Goal: Task Accomplishment & Management: Complete application form

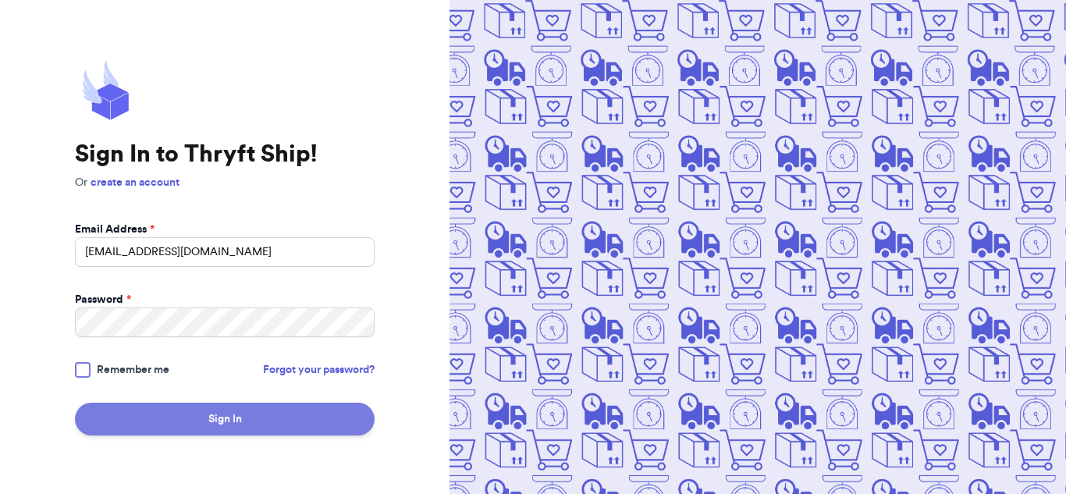
click at [175, 421] on button "Sign In" at bounding box center [225, 419] width 300 height 33
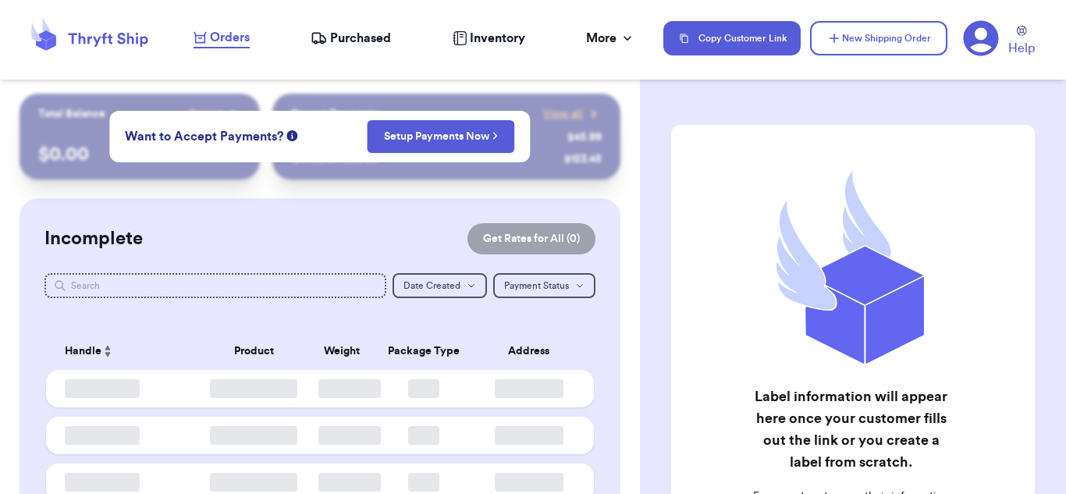
checkbox input "false"
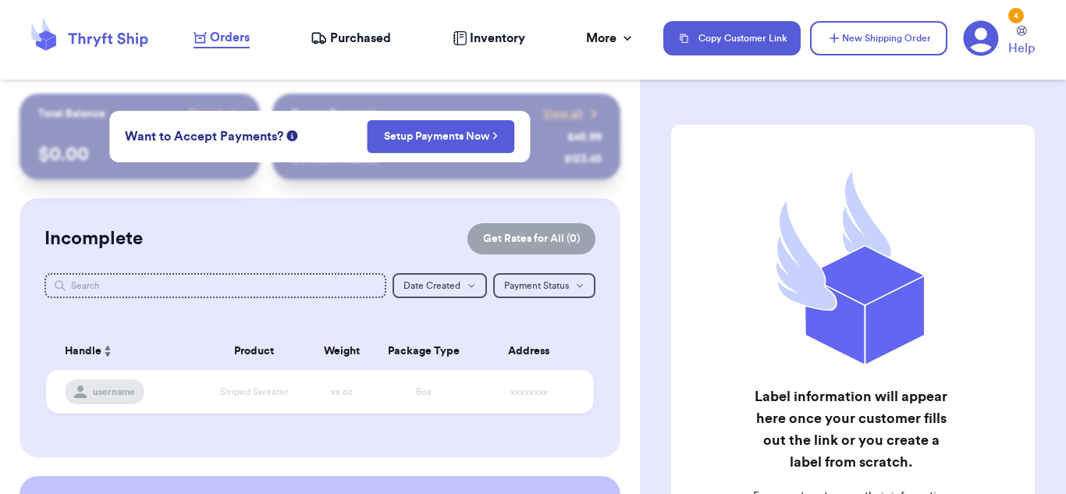
click at [662, 134] on div "Label information will appear here once your customer fills out the link or you…" at bounding box center [853, 391] width 426 height 595
click at [867, 46] on button "New Shipping Order" at bounding box center [878, 38] width 137 height 34
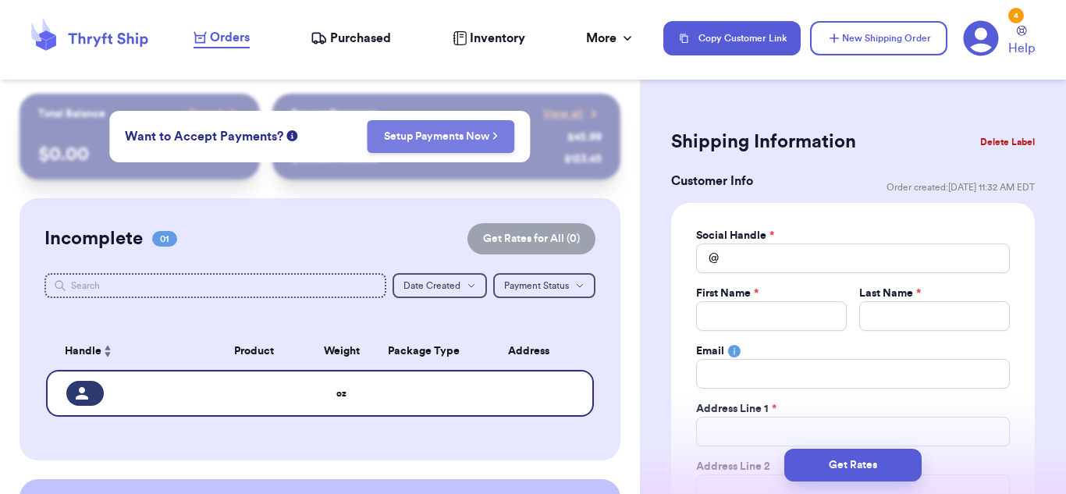
click at [488, 135] on link "Setup Payments Now" at bounding box center [441, 137] width 115 height 16
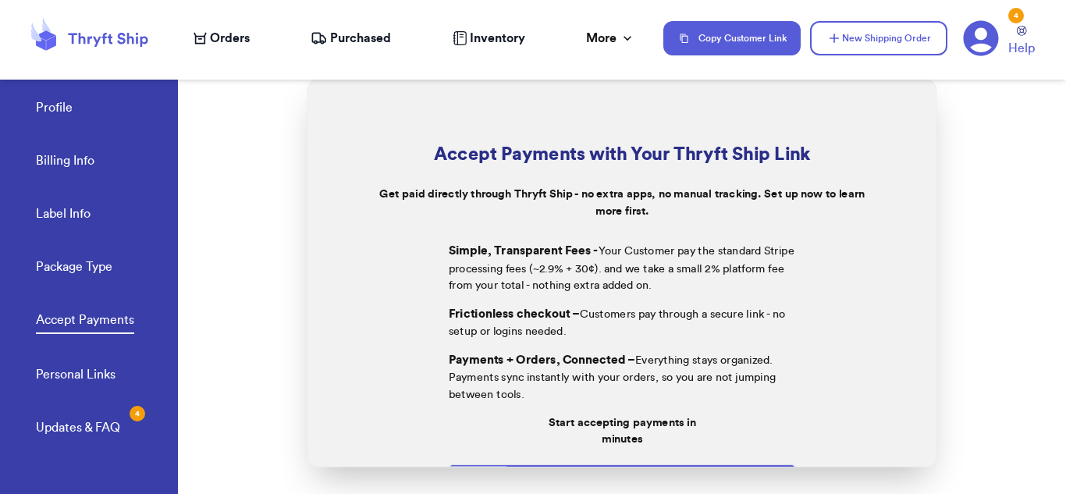
click at [229, 43] on span "Orders" at bounding box center [230, 38] width 40 height 19
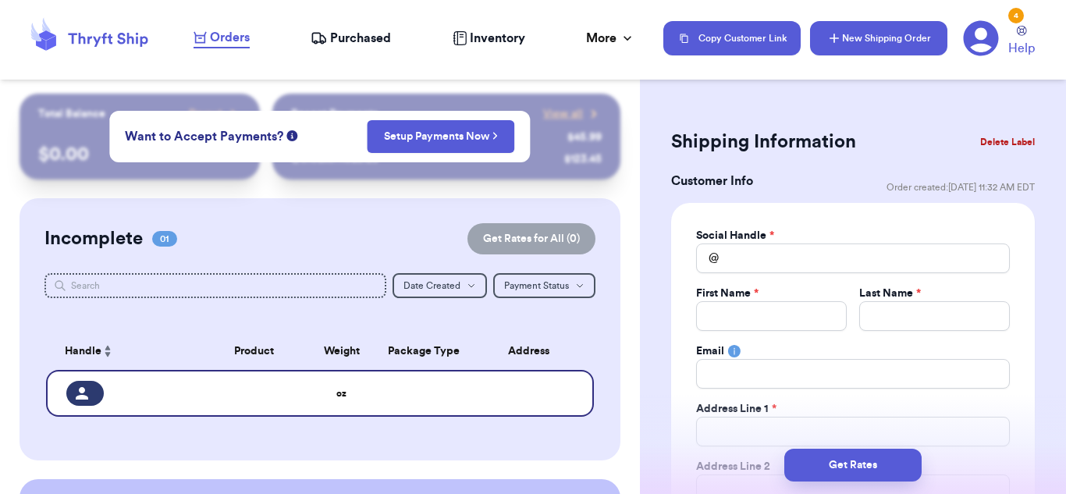
click at [865, 42] on button "New Shipping Order" at bounding box center [878, 38] width 137 height 34
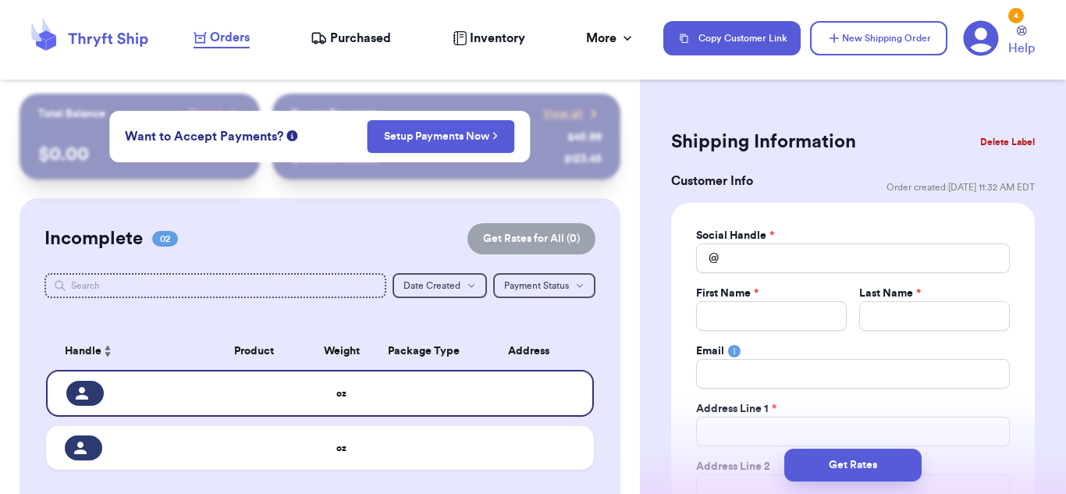
click at [364, 35] on span "Purchased" at bounding box center [360, 38] width 61 height 19
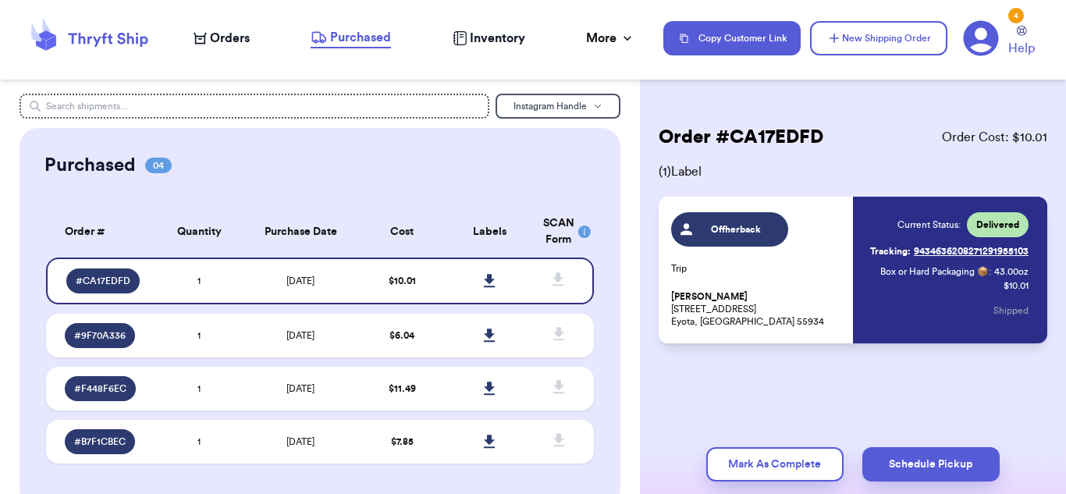
click at [224, 37] on span "Orders" at bounding box center [230, 38] width 40 height 19
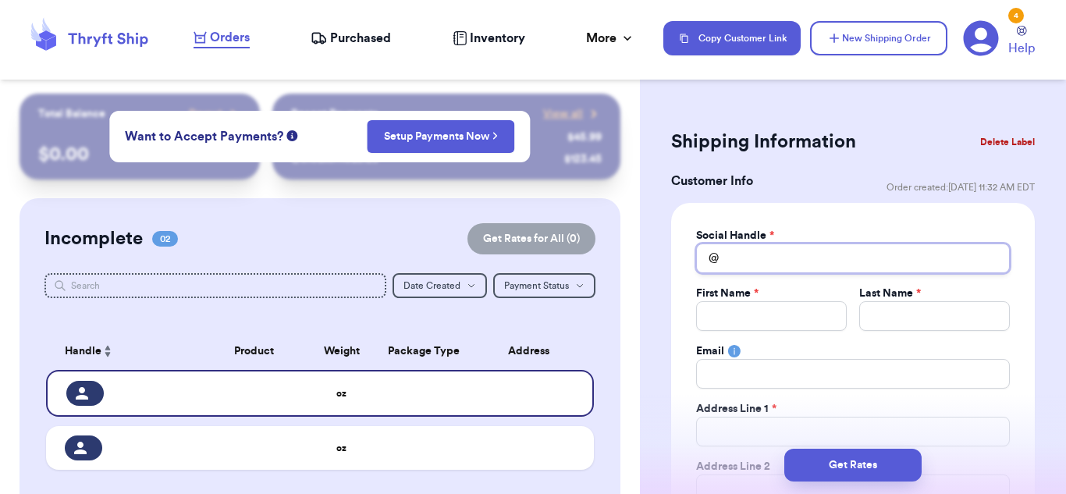
click at [740, 261] on input "Total Amount Paid" at bounding box center [853, 258] width 314 height 30
type input "a"
type input "[PERSON_NAME]"
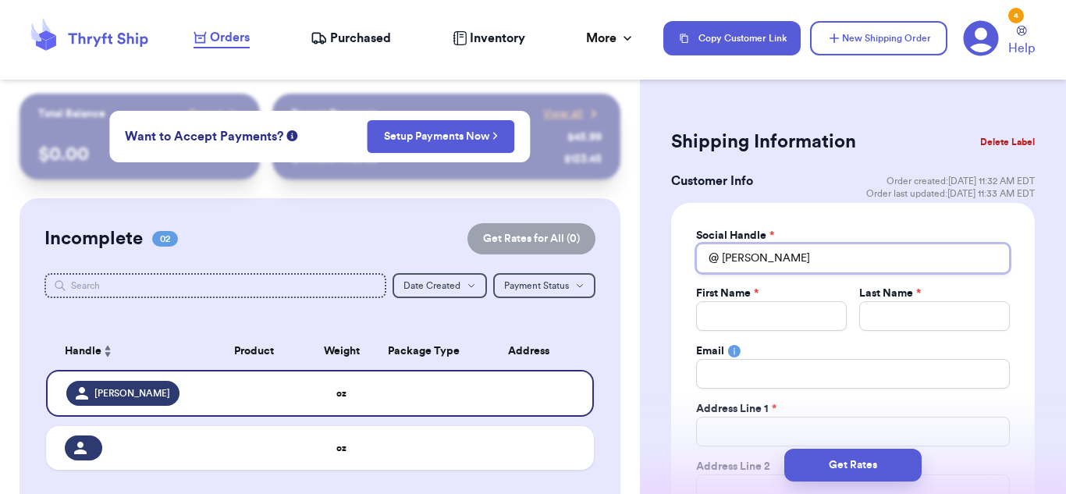
type input "[PERSON_NAME]"
type input "an"
type input "a"
type input "k"
type input "ka"
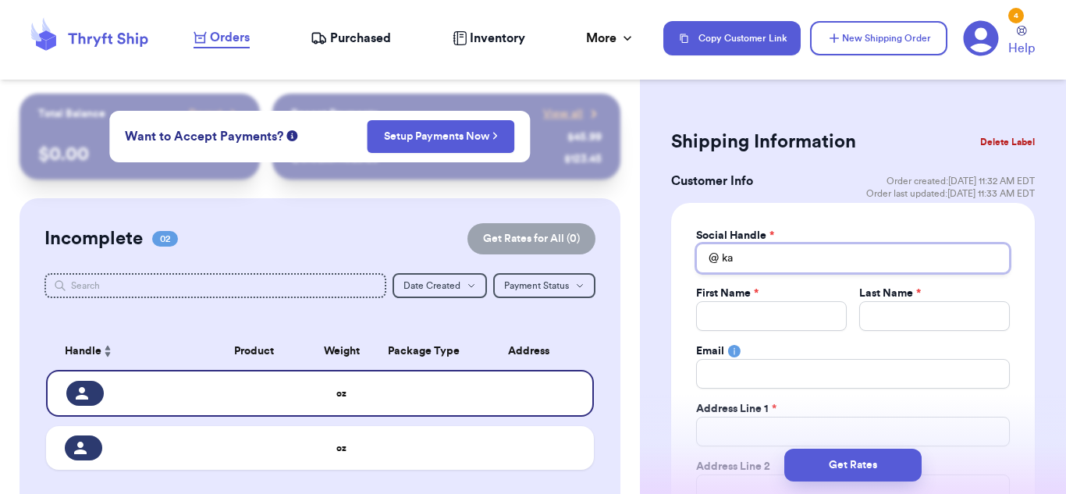
type input "kam"
type input "kami"
type input "[PERSON_NAME]"
type input "kamins"
type input "kaminsk"
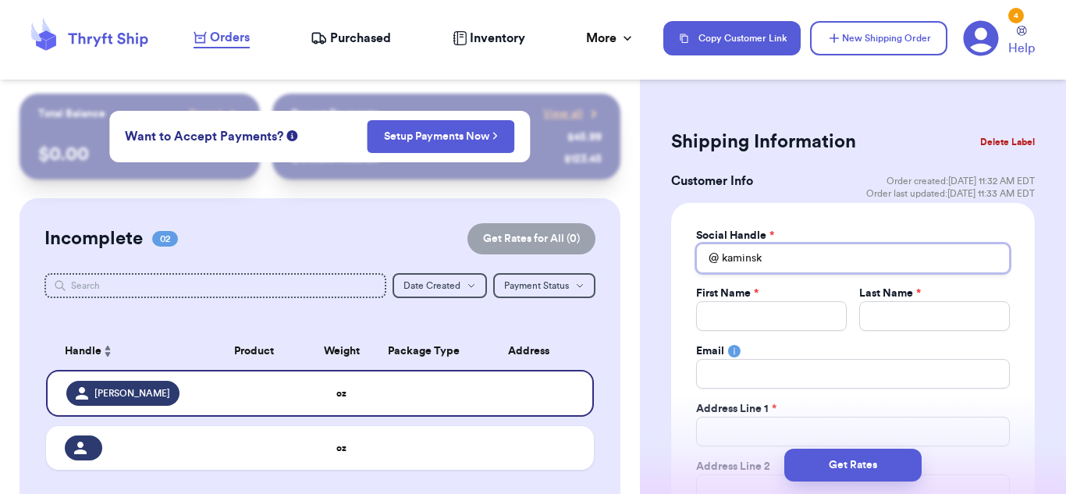
type input "[PERSON_NAME]"
type input "kaminskia"
type input "kaminskian"
type input "kaminskiann"
type input "[PERSON_NAME]"
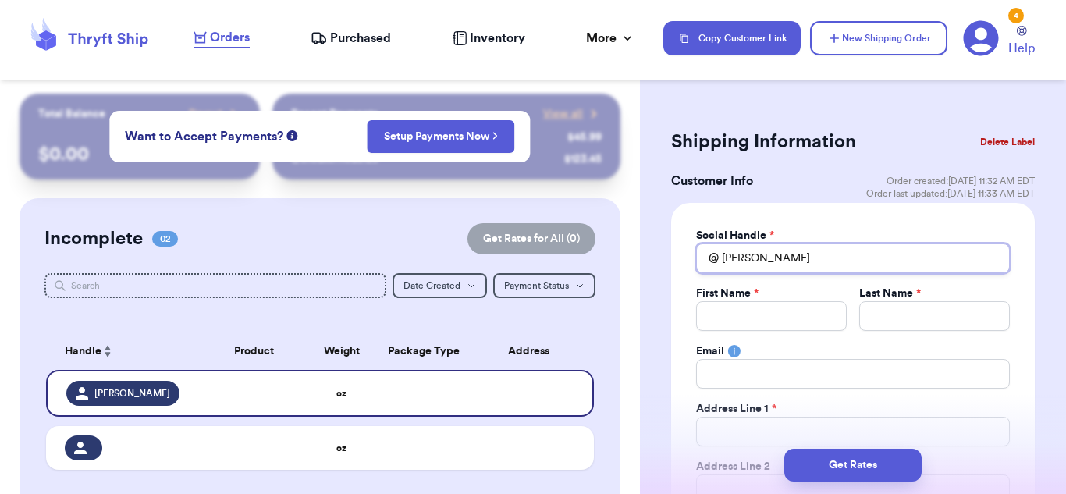
type input "[PERSON_NAME]"
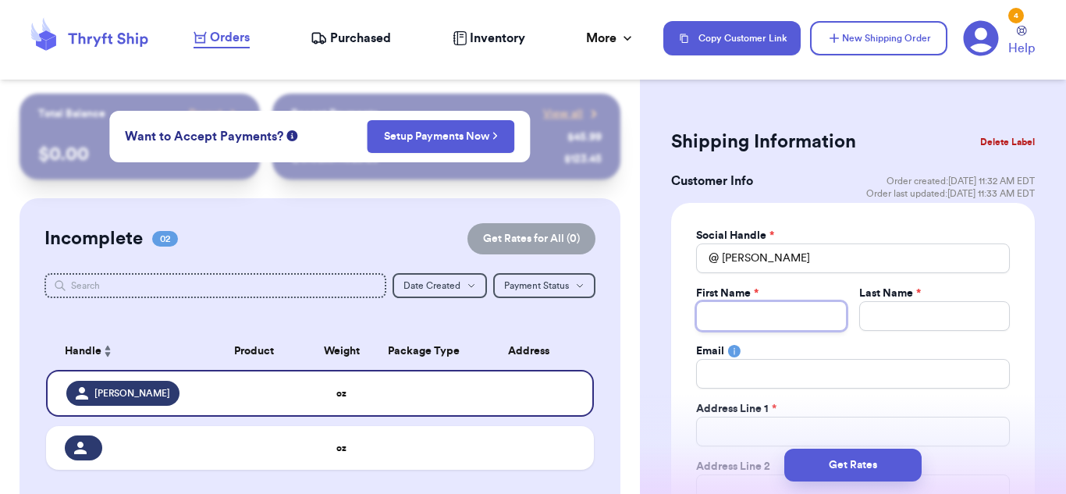
click at [754, 319] on input "Total Amount Paid" at bounding box center [771, 316] width 151 height 30
type input "A"
type input "An"
type input "[PERSON_NAME]"
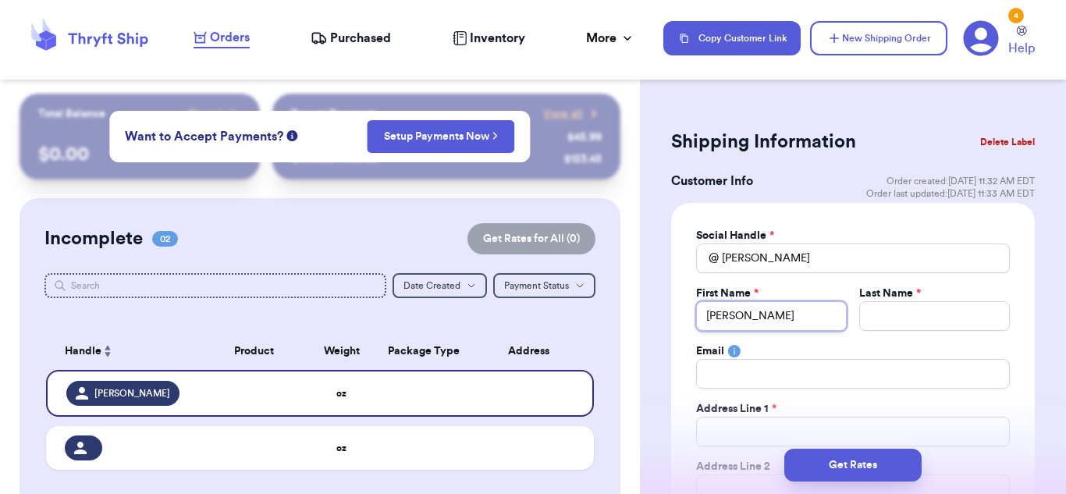
type input "[PERSON_NAME]"
type input "An"
type input "A"
type input "L"
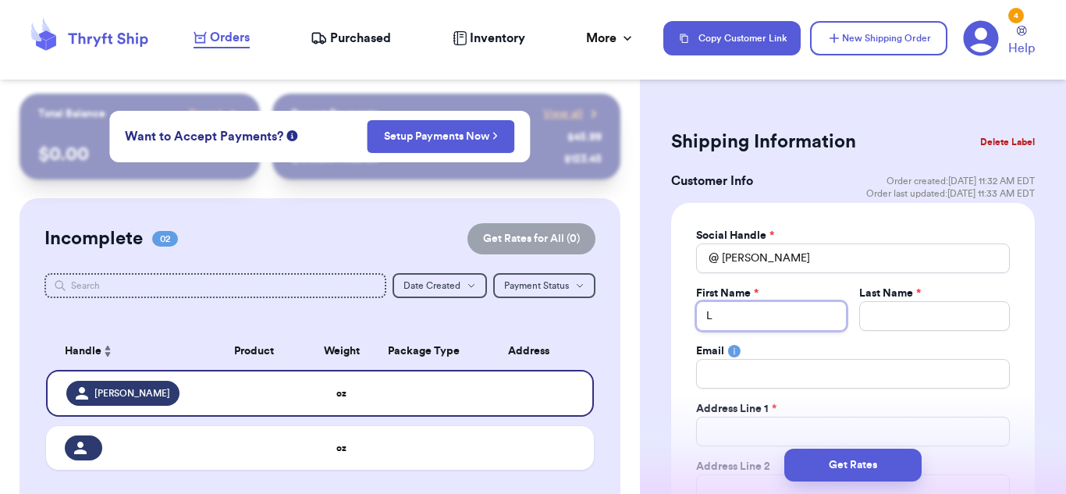
type input "Le"
type input "Lei"
type input "Leig"
type input "[PERSON_NAME]"
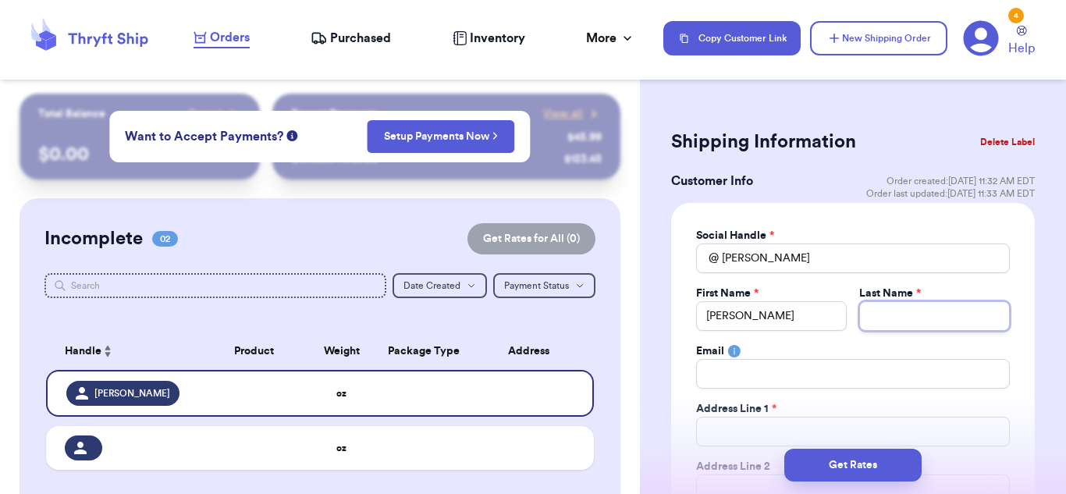
click at [914, 314] on input "Total Amount Paid" at bounding box center [934, 316] width 151 height 30
type input "K"
type input "Ka"
type input "Kam"
type input "Kami"
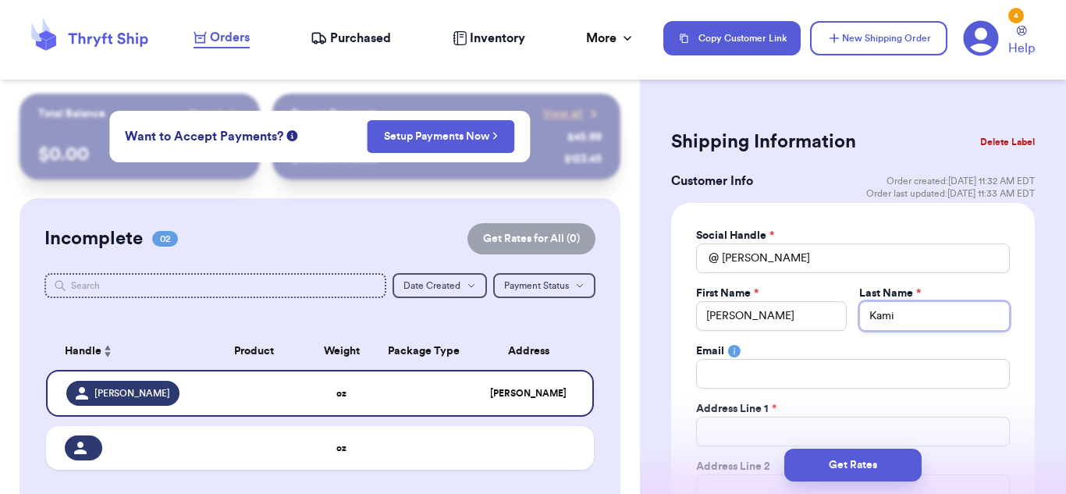
type input "[PERSON_NAME]"
type input "Kamins"
type input "Kaminsk"
type input "[PERSON_NAME]"
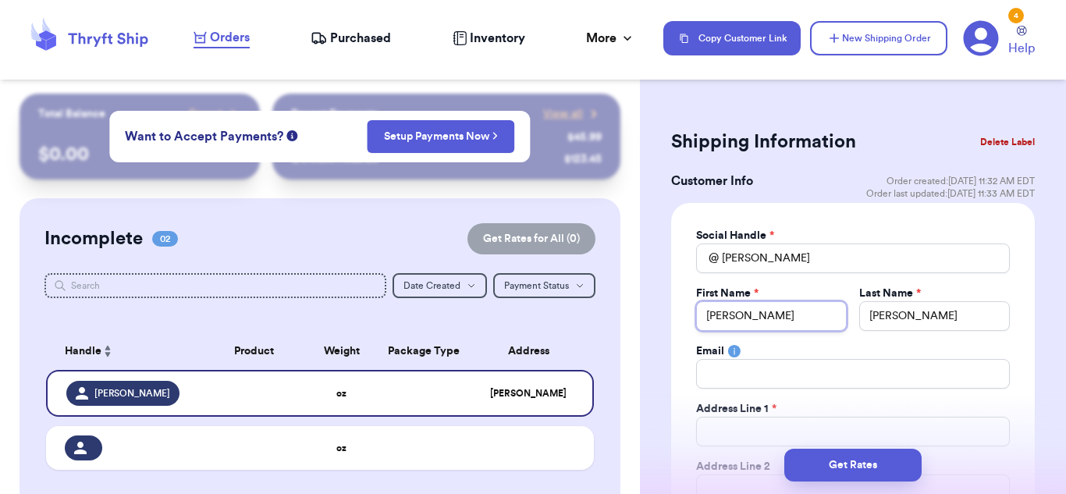
click at [810, 318] on input "[PERSON_NAME]" at bounding box center [771, 316] width 151 height 30
type input "[PERSON_NAME]"
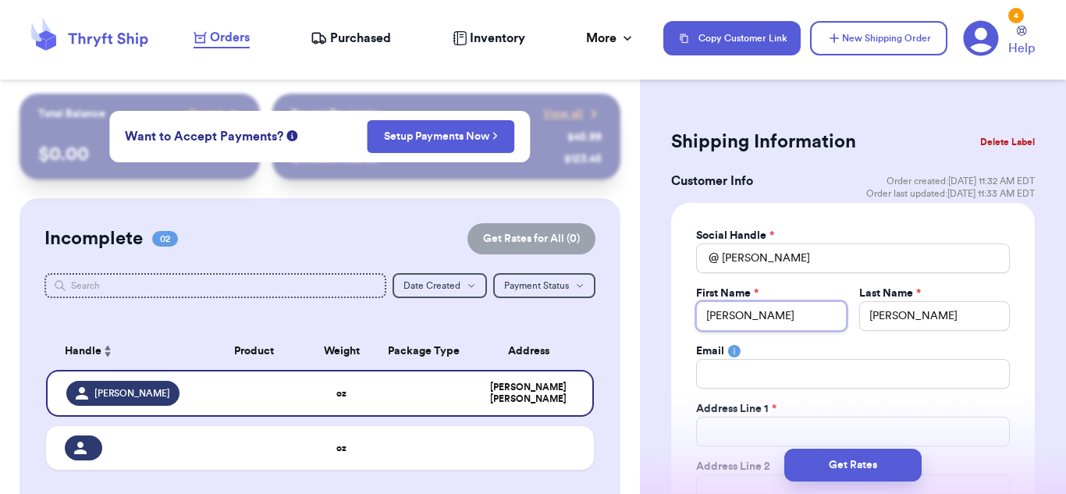
type input "[PERSON_NAME]"
click at [841, 378] on input "Total Amount Paid" at bounding box center [853, 374] width 314 height 30
type input "[EMAIL_ADDRESS][DOMAIN_NAME]"
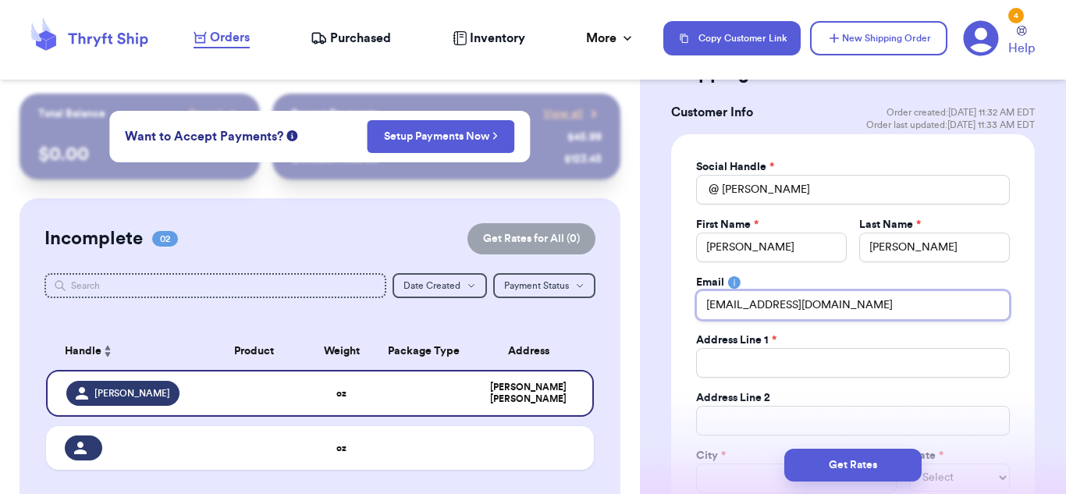
scroll to position [73, 0]
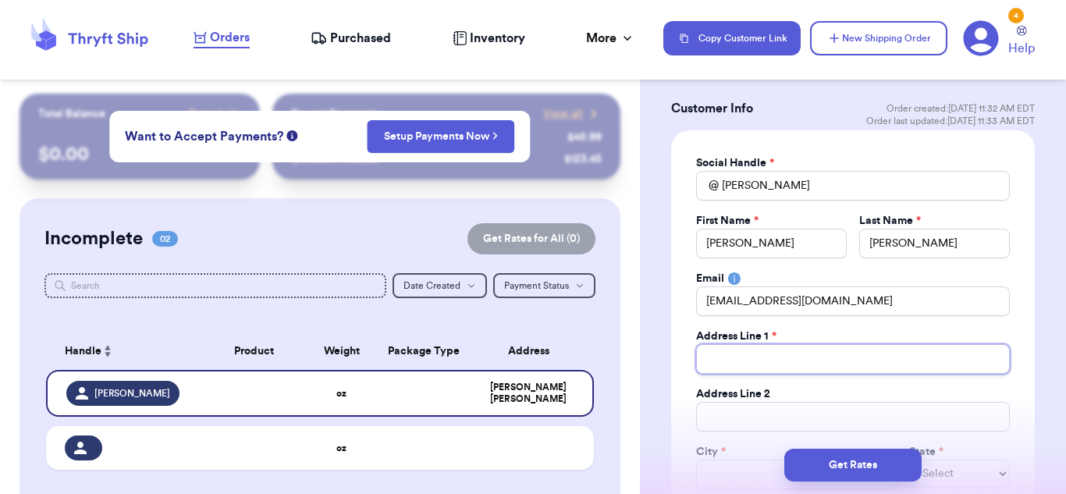
click at [738, 364] on input "Total Amount Paid" at bounding box center [853, 359] width 314 height 30
type input "1"
type input "12"
type input "120"
type input "1205"
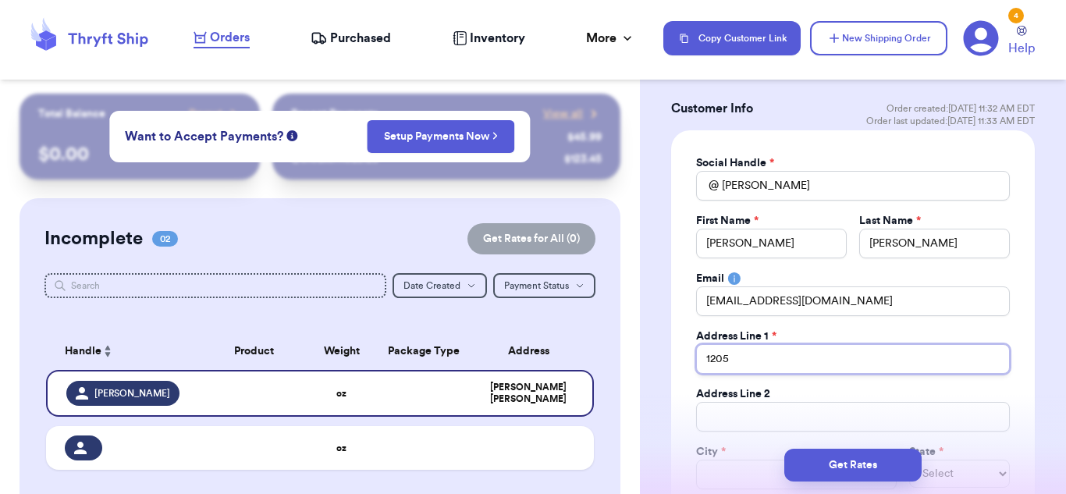
type input "1205"
type input "120"
type input "12"
type input "120"
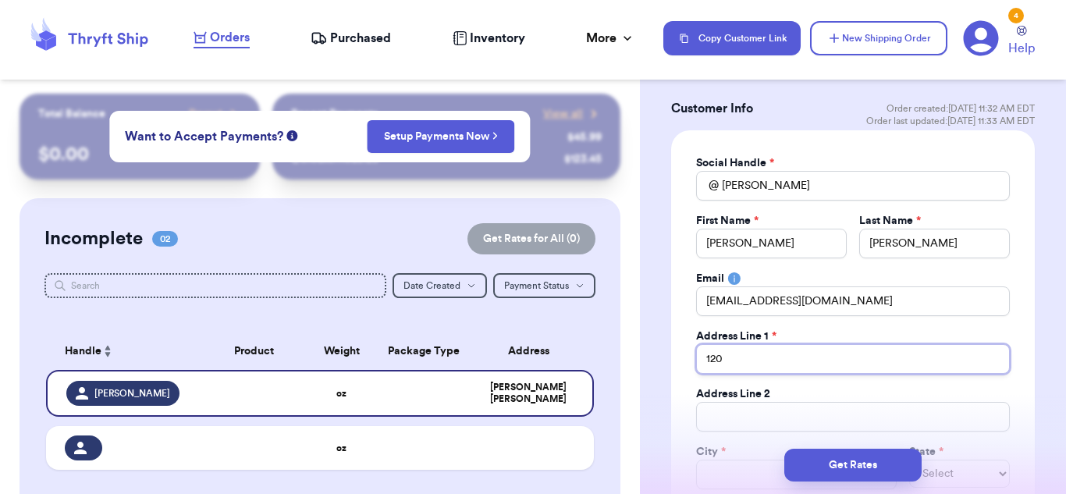
type input "1205"
type input "120"
type input "12"
type input "1"
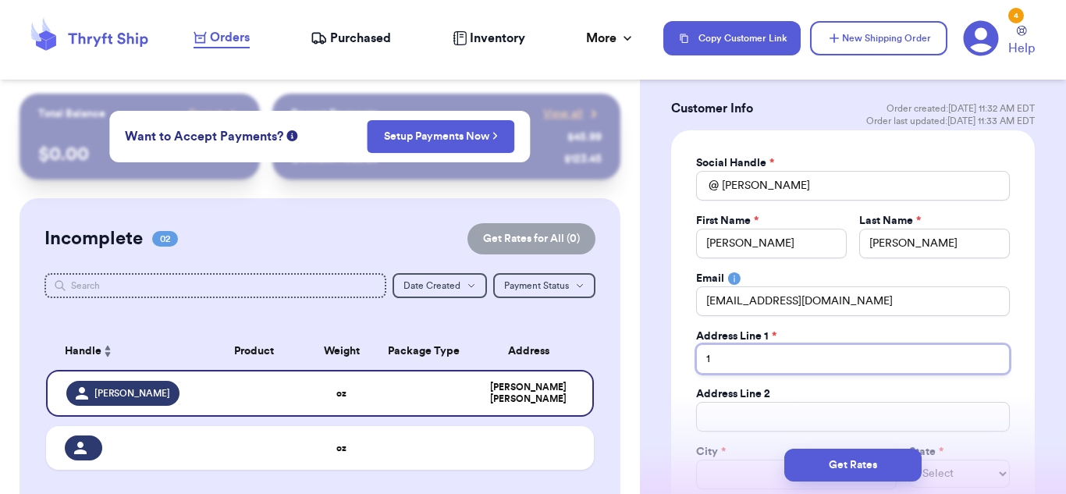
type input "12"
type input "120"
type input "1205"
type input "1205 %"
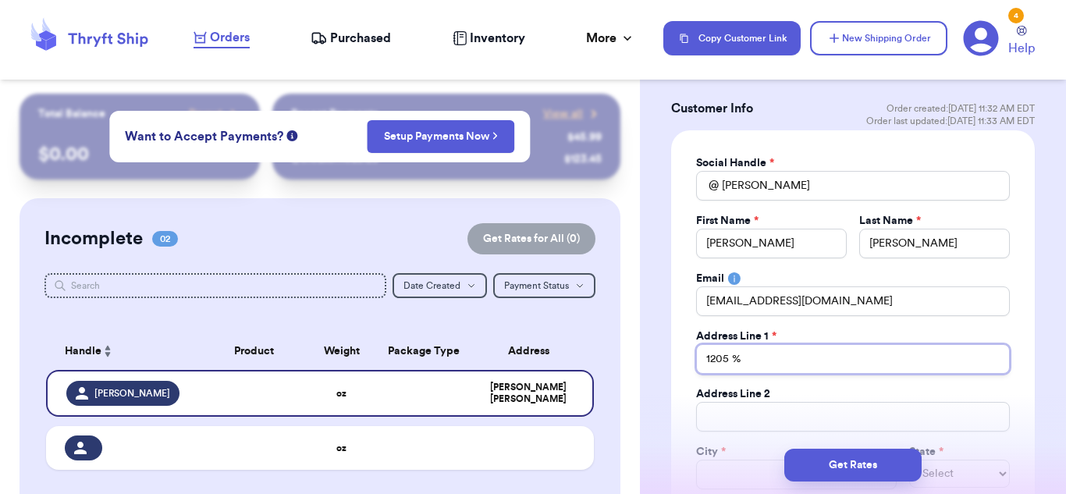
type input "1205 %t"
type input "1205 %th"
type input "1205 %t"
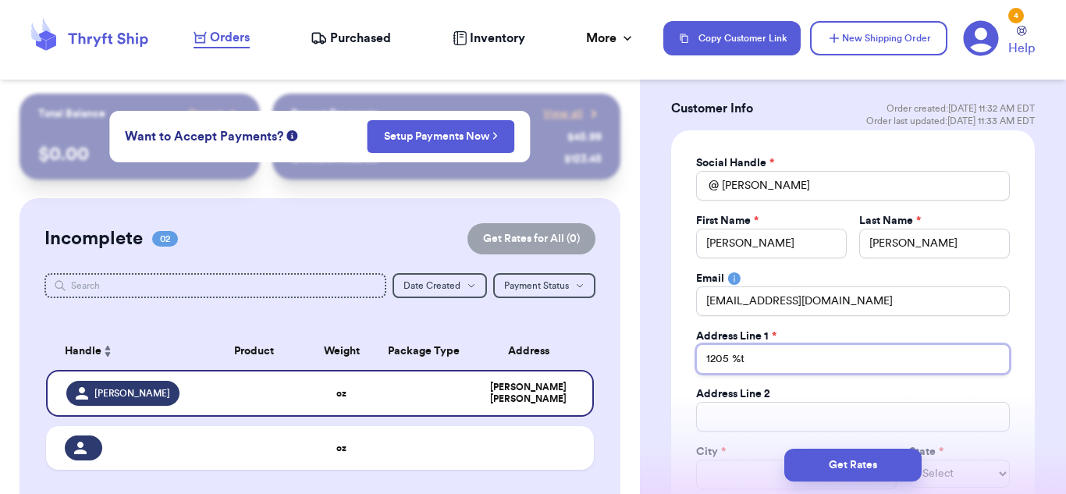
type input "1205 %"
type input "1205"
type input "1205 5"
type input "1205 5t"
type input "1205 5th"
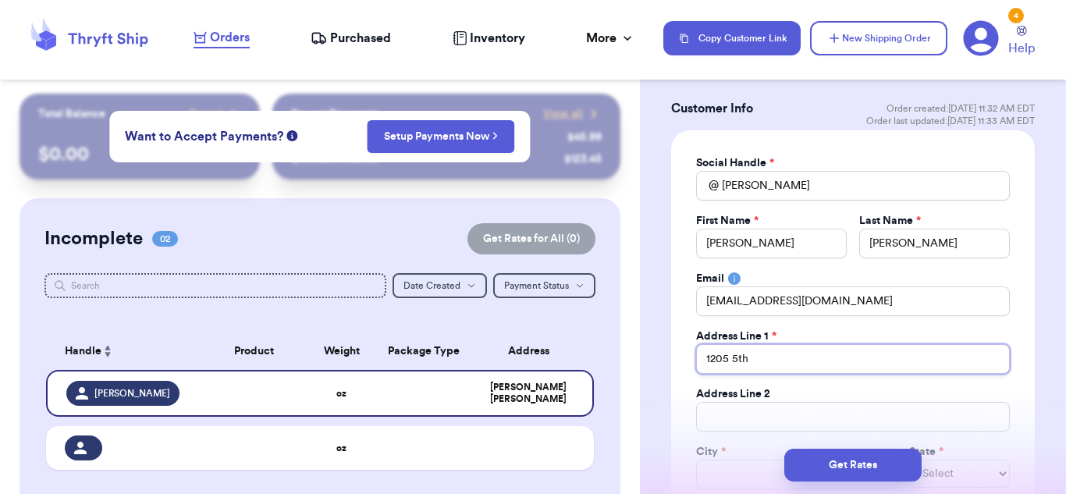
type input "1205 5th"
type input "1205 5th A"
type input "[STREET_ADDRESS]"
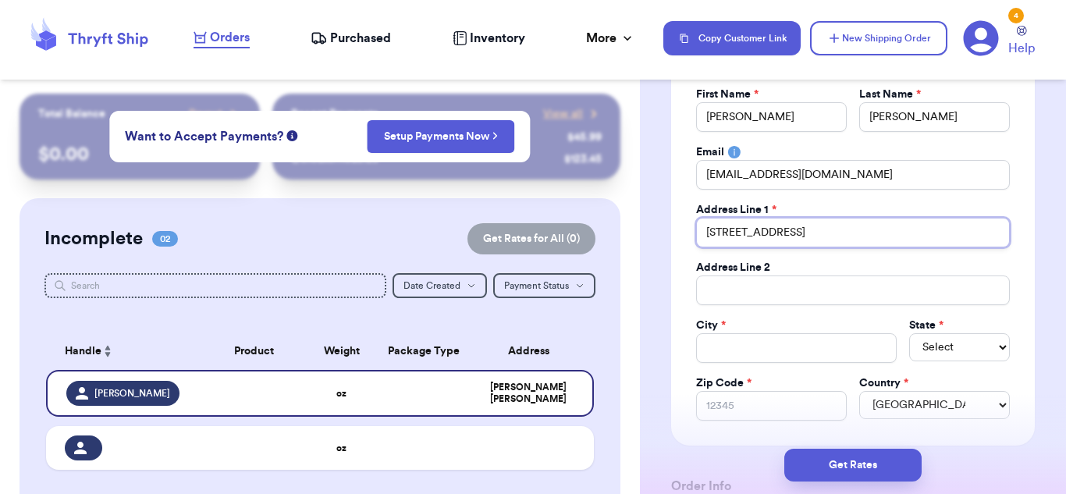
scroll to position [201, 0]
type input "[STREET_ADDRESS]"
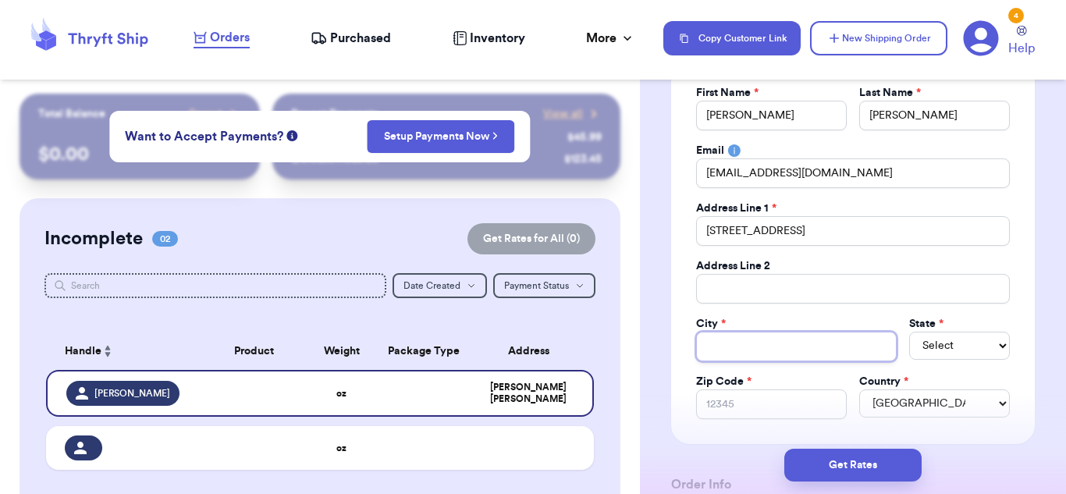
click at [773, 342] on input "Total Amount Paid" at bounding box center [796, 347] width 201 height 30
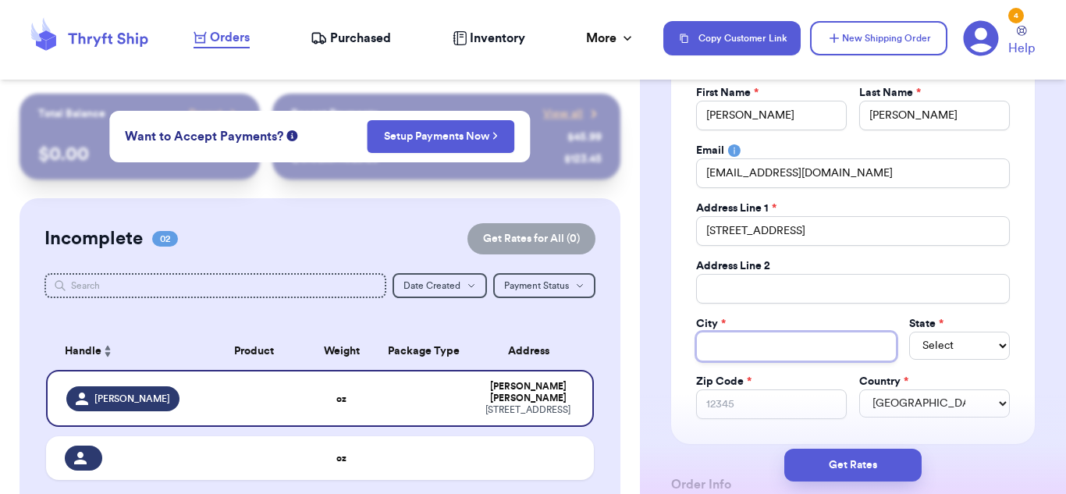
type input "B"
type input "Bu"
type input "Buf"
type input "Buff"
type input "[PERSON_NAME]"
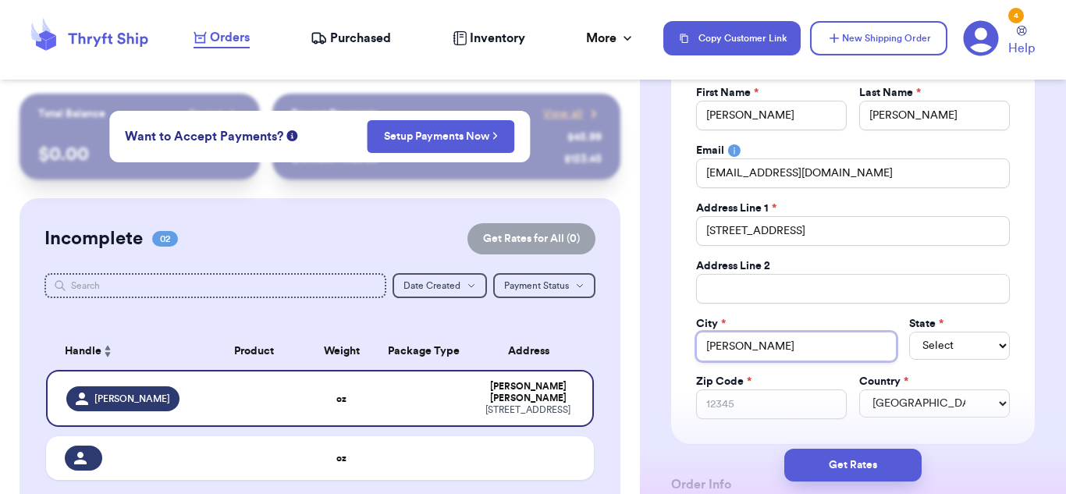
type input "Buffal"
type input "Buffalo"
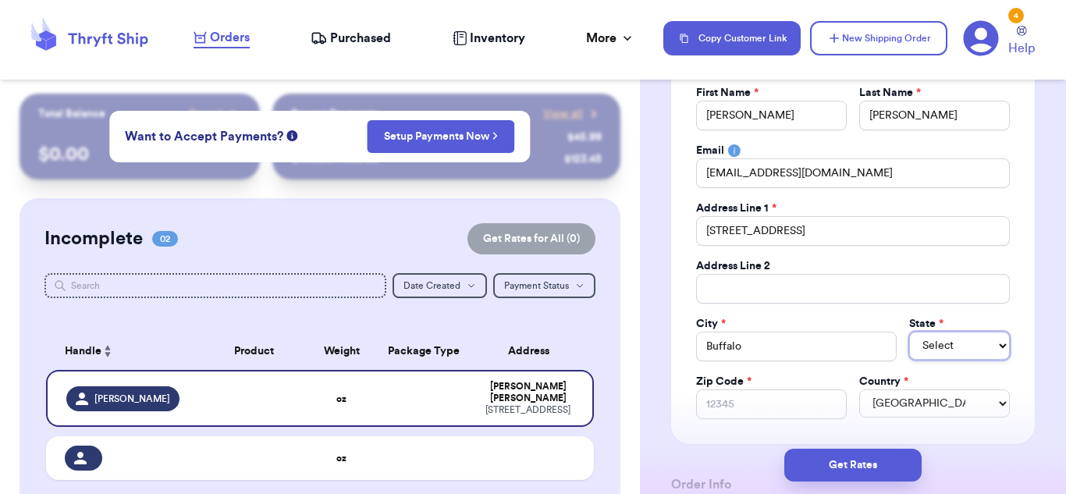
click at [942, 345] on select "Select AL AK AZ AR CA CO [GEOGRAPHIC_DATA] DE DC [GEOGRAPHIC_DATA] [GEOGRAPHIC_…" at bounding box center [959, 346] width 101 height 28
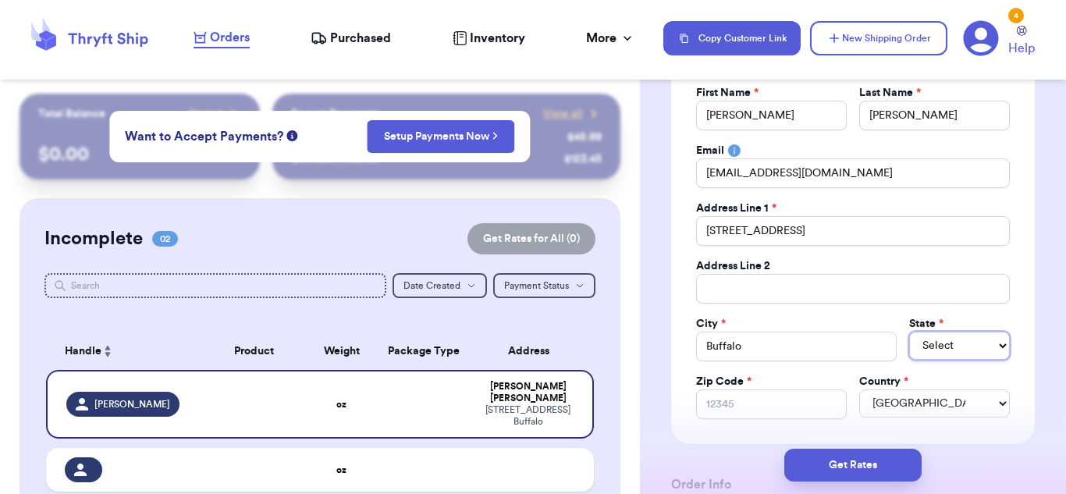
select select "MN"
click at [909, 332] on select "Select AL AK AZ AR CA CO [GEOGRAPHIC_DATA] DE DC [GEOGRAPHIC_DATA] [GEOGRAPHIC_…" at bounding box center [959, 346] width 101 height 28
click at [1029, 342] on div "Social Handle * @ kaminskianne First Name * [PERSON_NAME] Last Name * [PERSON_N…" at bounding box center [853, 223] width 364 height 442
click at [758, 414] on input "Zip Code *" at bounding box center [771, 404] width 151 height 30
type input "2"
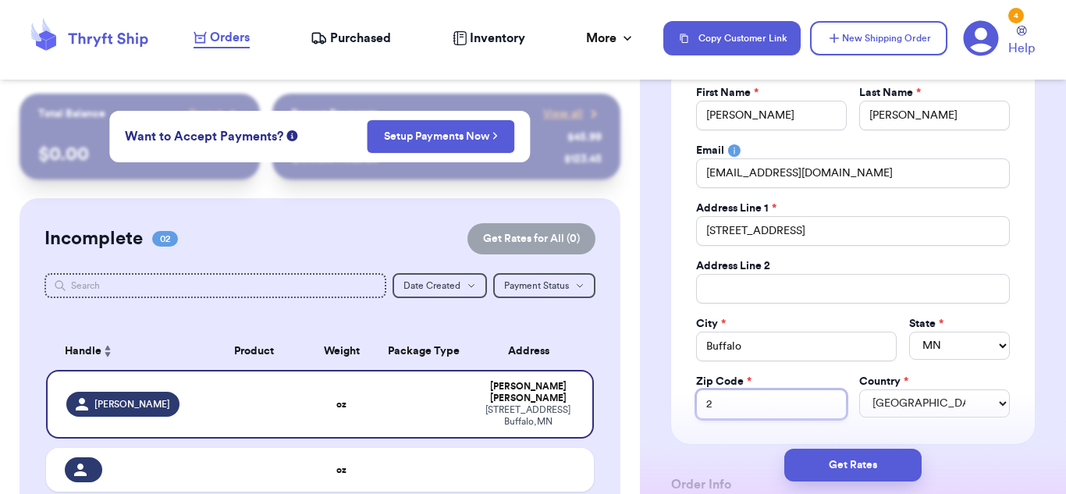
type input "22"
type input "223"
type input "2230"
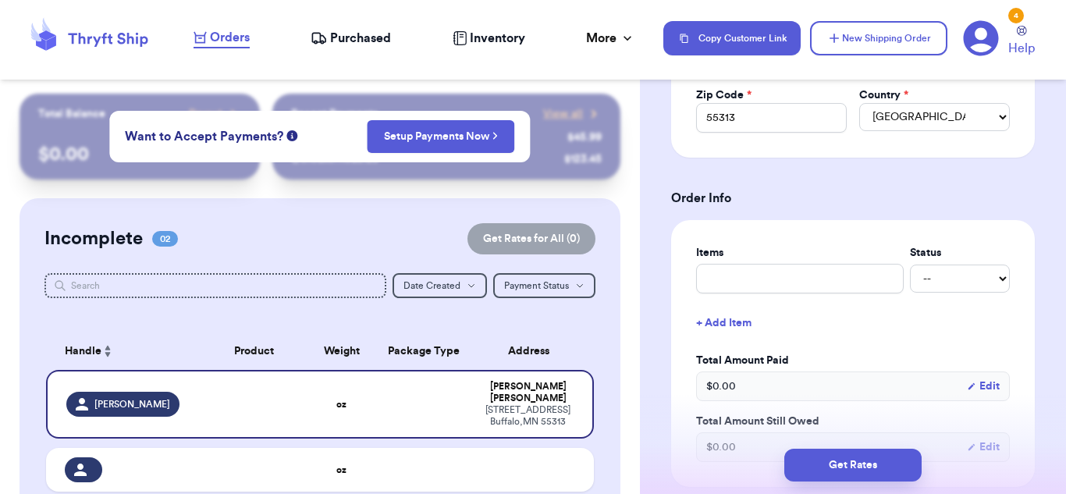
scroll to position [495, 0]
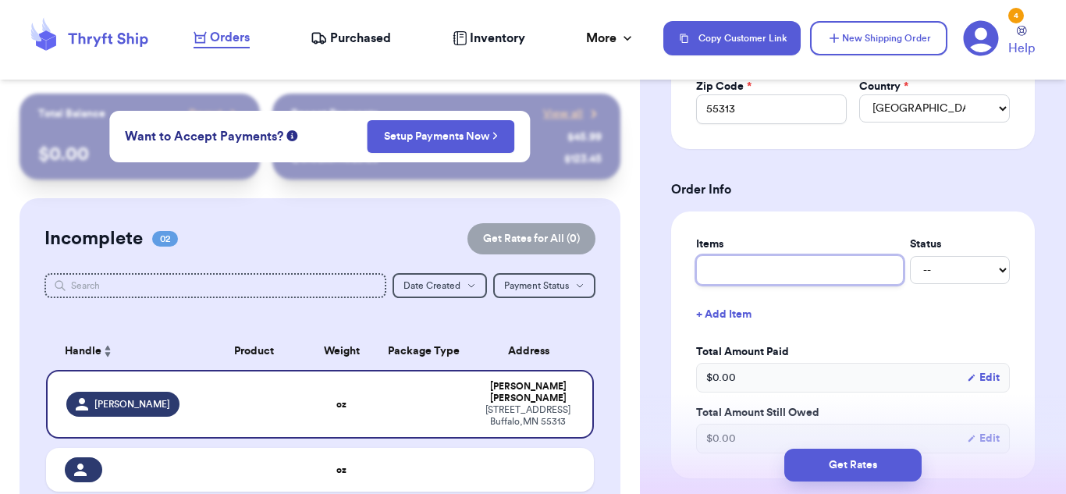
click at [847, 275] on input "text" at bounding box center [800, 270] width 208 height 30
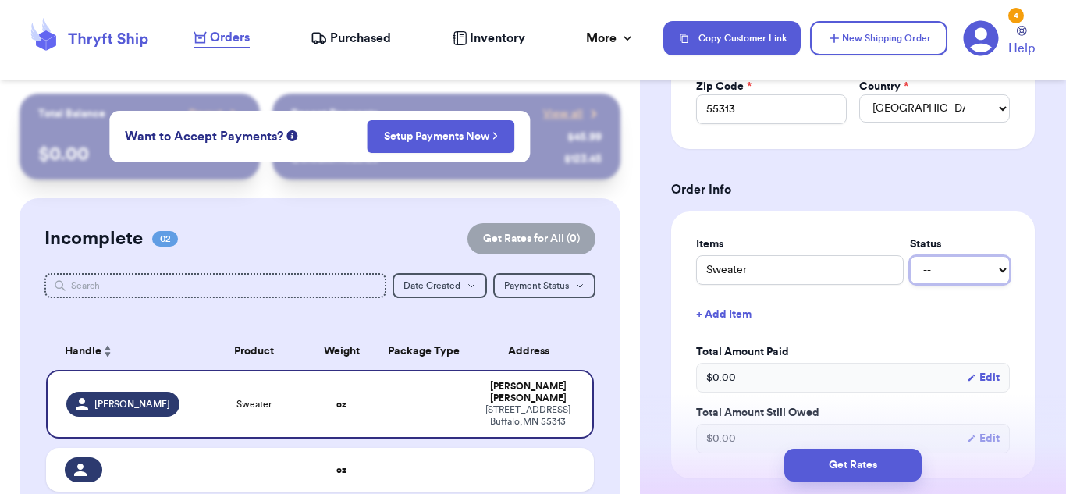
click at [978, 270] on select "-- Paid Owes" at bounding box center [960, 270] width 100 height 28
click at [910, 256] on select "-- Paid Owes" at bounding box center [960, 270] width 100 height 28
click at [911, 326] on button "+ Add Item" at bounding box center [853, 314] width 326 height 34
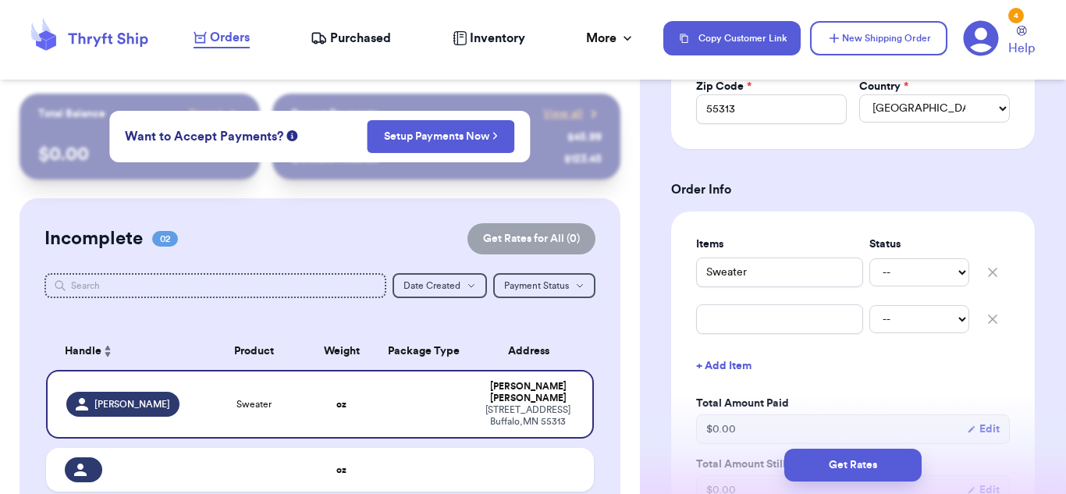
click at [986, 320] on icon "button" at bounding box center [993, 319] width 16 height 16
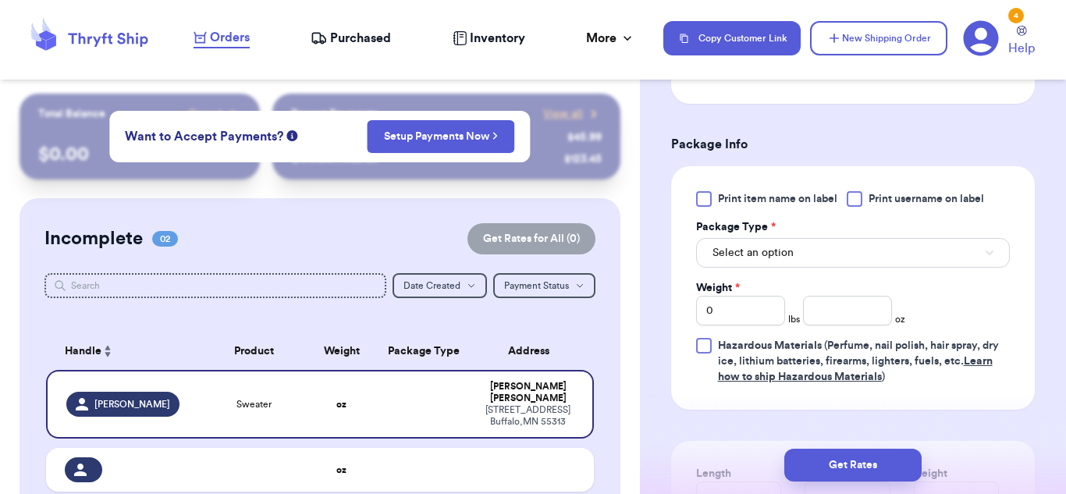
scroll to position [872, 0]
click at [818, 247] on button "Select an option" at bounding box center [853, 251] width 314 height 30
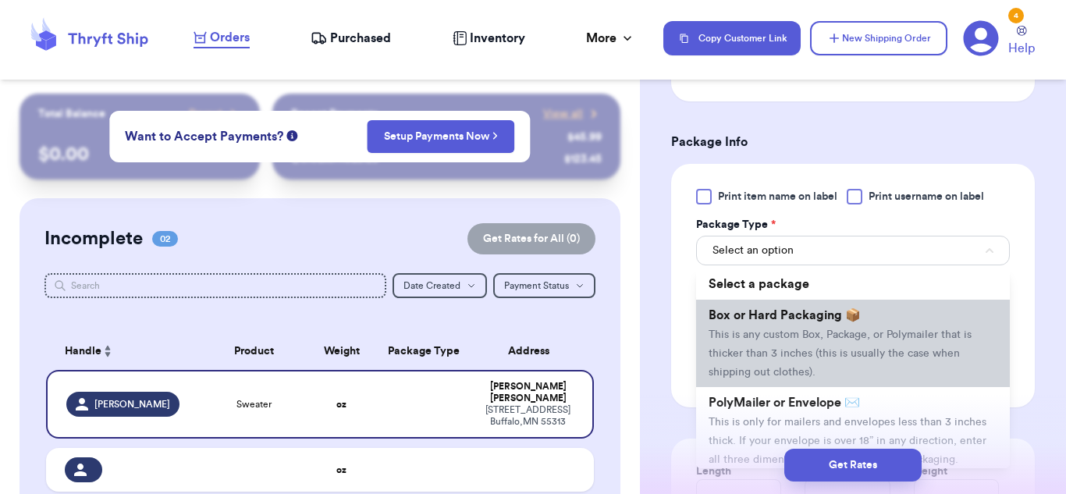
click at [882, 325] on li "Box or Hard Packaging 📦 This is any custom Box, Package, or Polymailer that is …" at bounding box center [853, 343] width 314 height 87
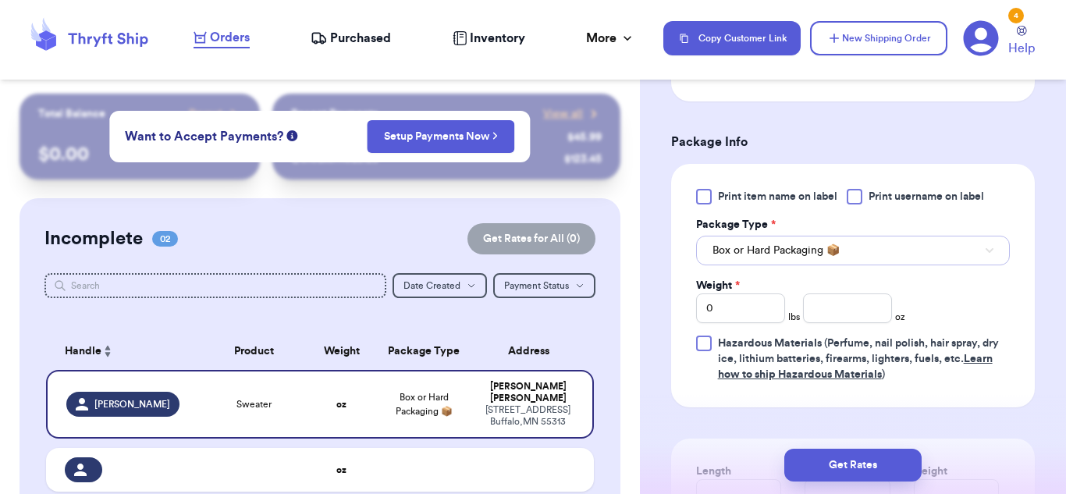
click at [849, 255] on button "Box or Hard Packaging 📦" at bounding box center [853, 251] width 314 height 30
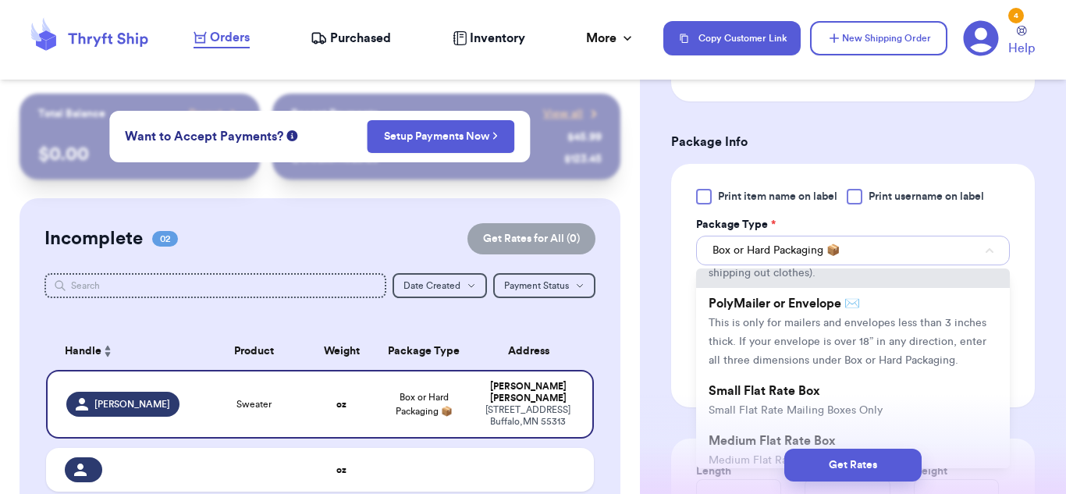
scroll to position [82, 0]
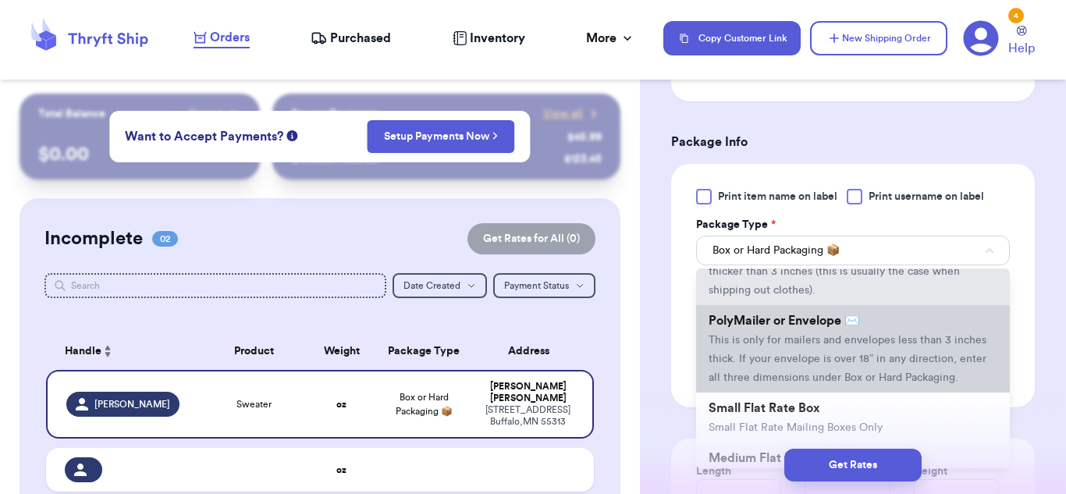
click at [953, 366] on li "PolyMailer or Envelope ✉️ This is only for mailers and envelopes less than 3 in…" at bounding box center [853, 348] width 314 height 87
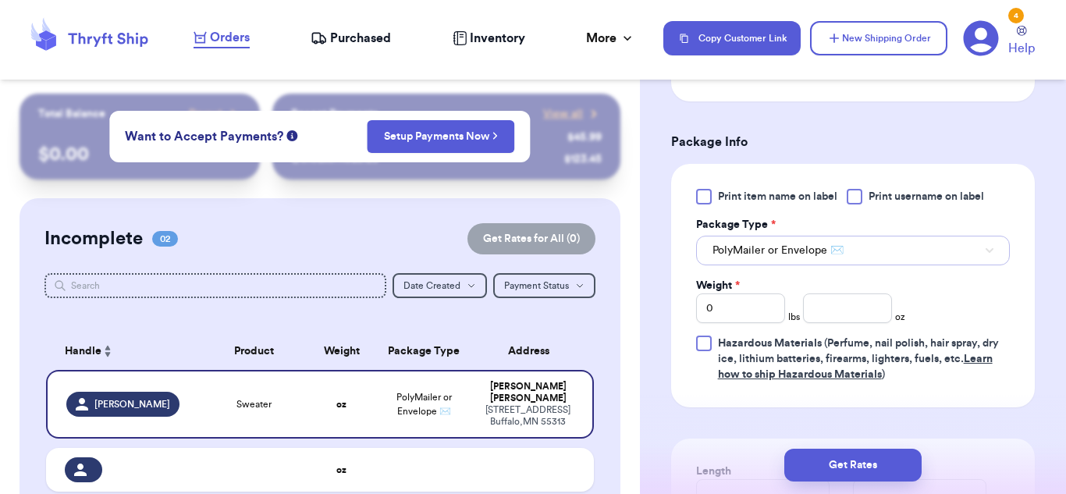
click at [950, 252] on button "PolyMailer or Envelope ✉️" at bounding box center [853, 251] width 314 height 30
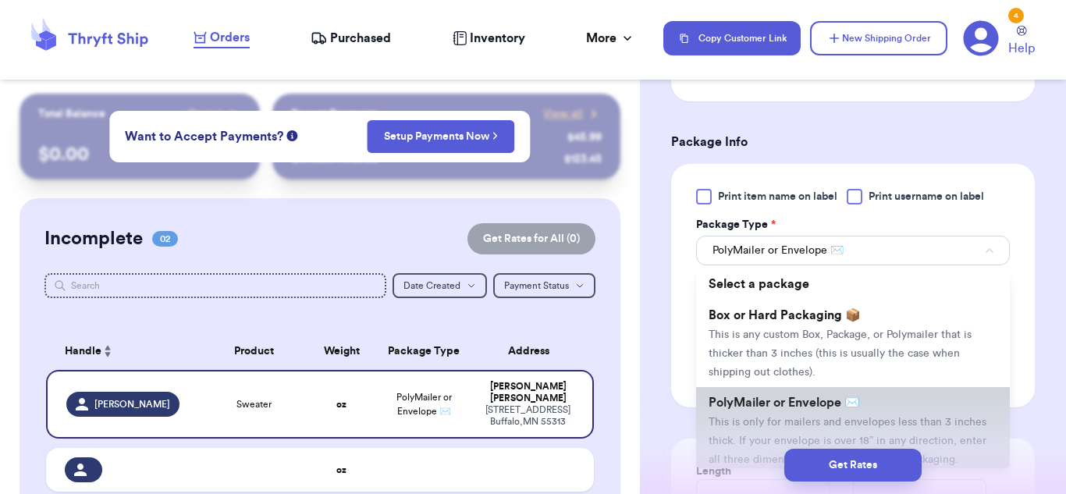
click at [917, 407] on li "PolyMailer or Envelope ✉️ This is only for mailers and envelopes less than 3 in…" at bounding box center [853, 430] width 314 height 87
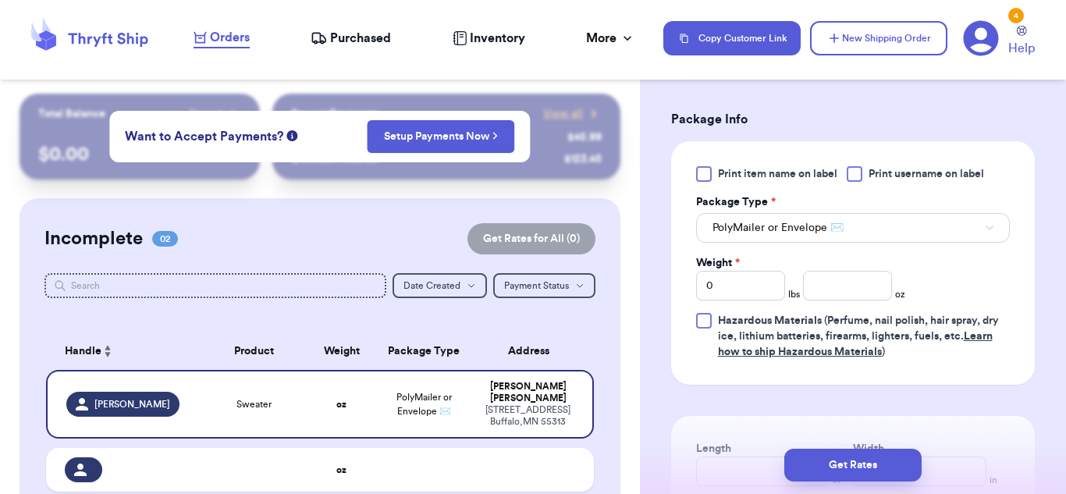
scroll to position [887, 0]
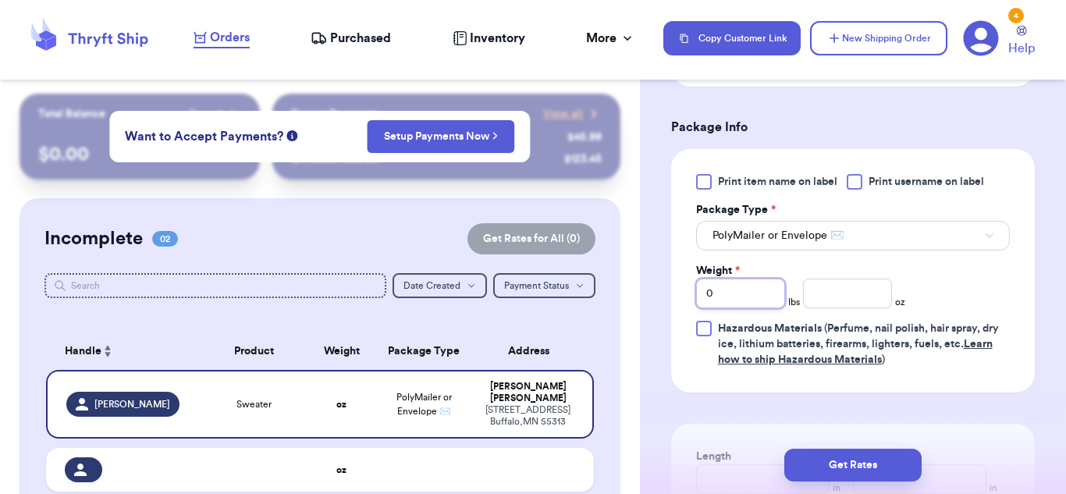
click at [758, 296] on input "0" at bounding box center [740, 294] width 89 height 30
click at [1049, 290] on div "Shipping Information Delete Label Customer Info Order created: [DATE] 11:32 AM …" at bounding box center [853, 5] width 426 height 1596
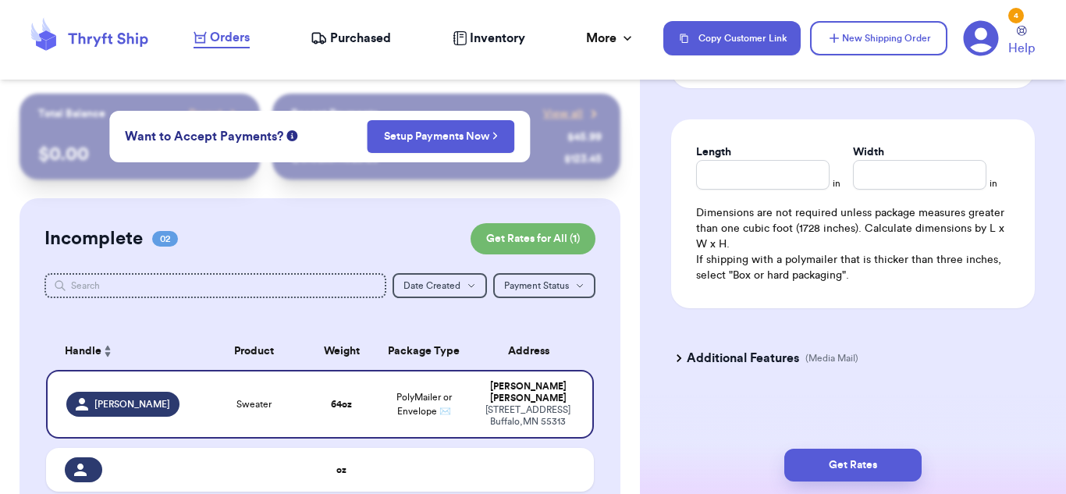
scroll to position [1196, 0]
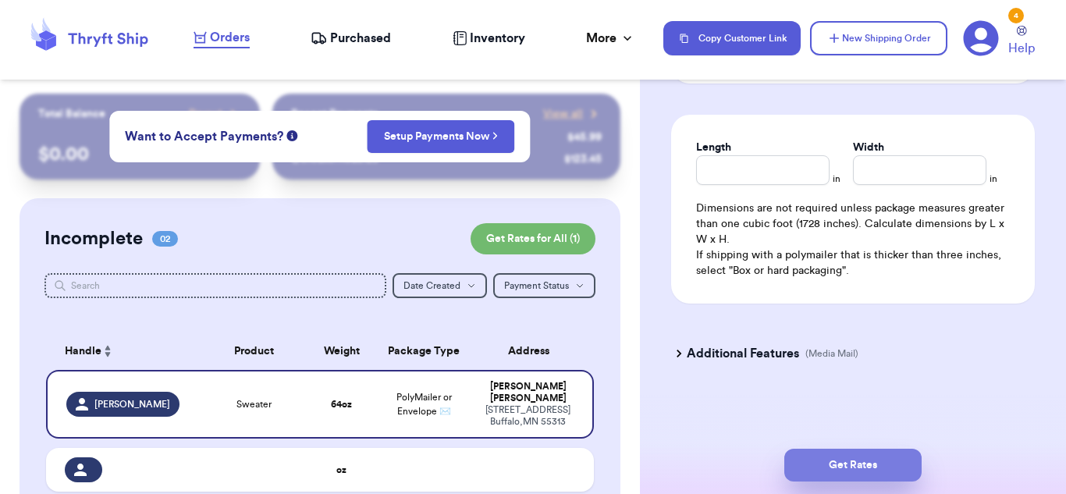
click at [870, 460] on button "Get Rates" at bounding box center [852, 465] width 137 height 33
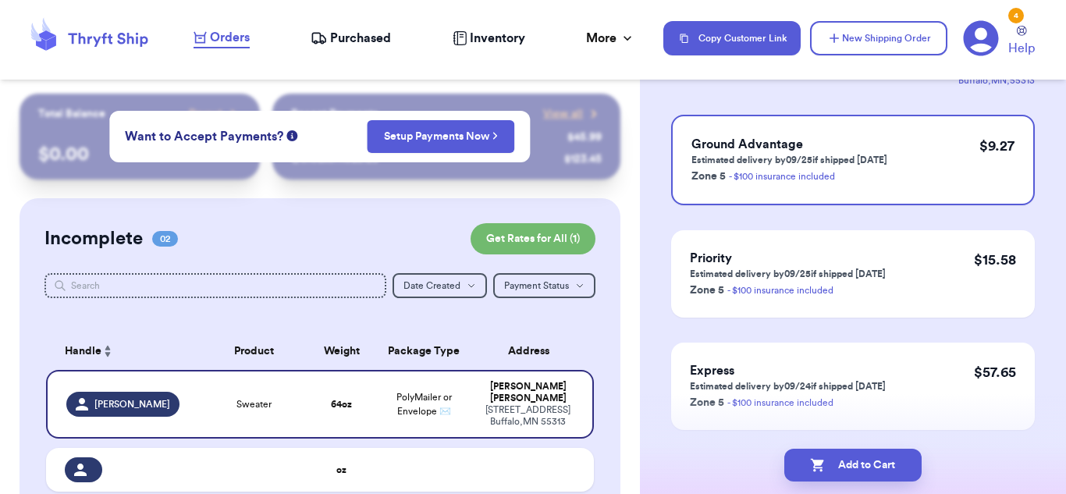
scroll to position [180, 0]
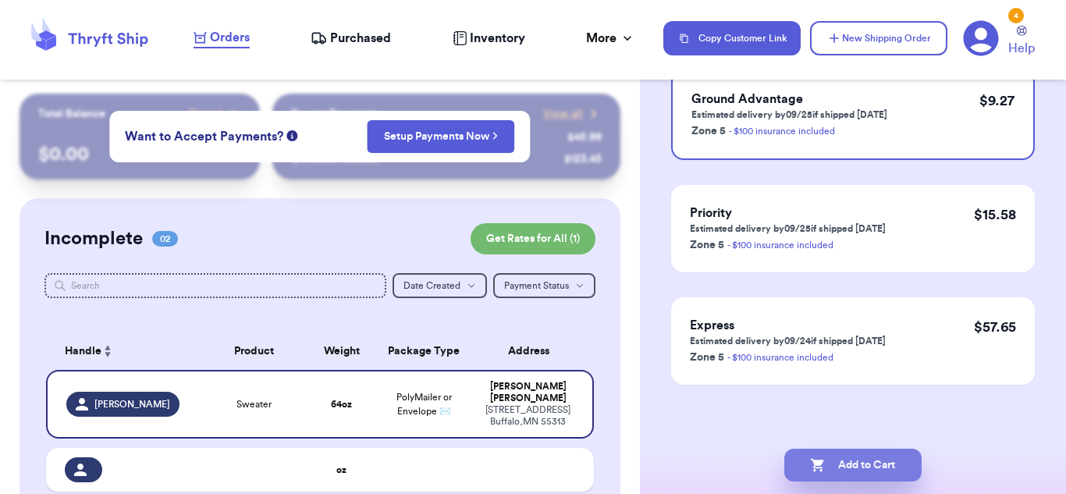
click at [886, 459] on button "Add to Cart" at bounding box center [852, 465] width 137 height 33
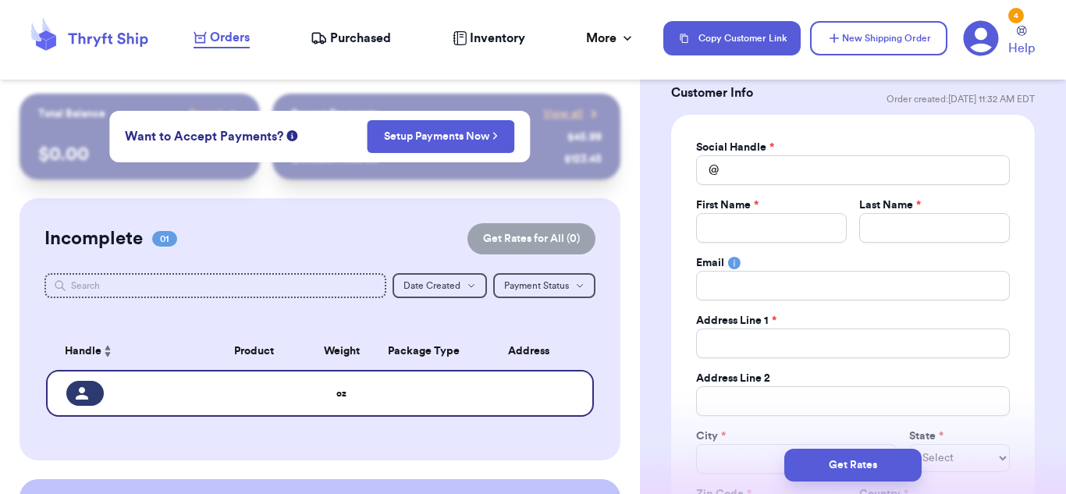
scroll to position [0, 0]
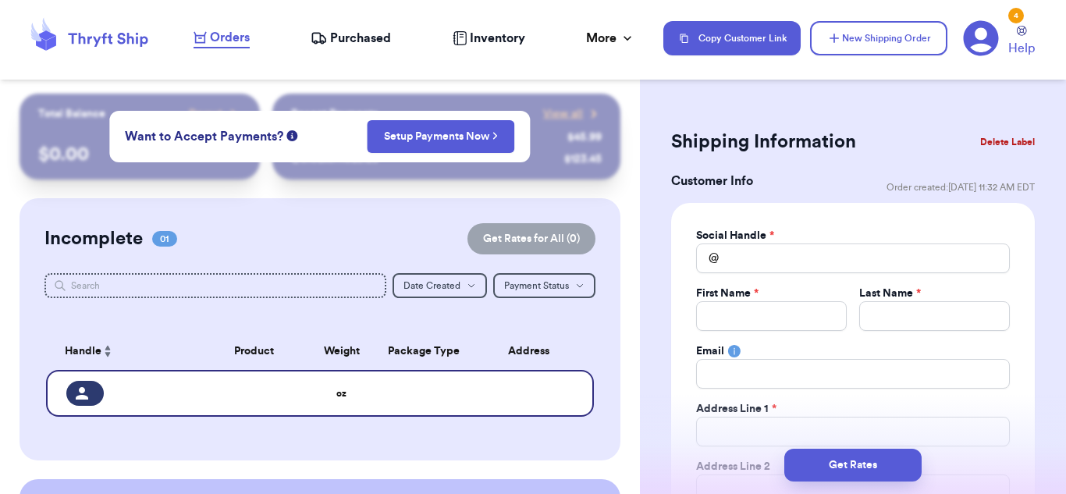
click at [1017, 14] on div "4" at bounding box center [1016, 16] width 16 height 16
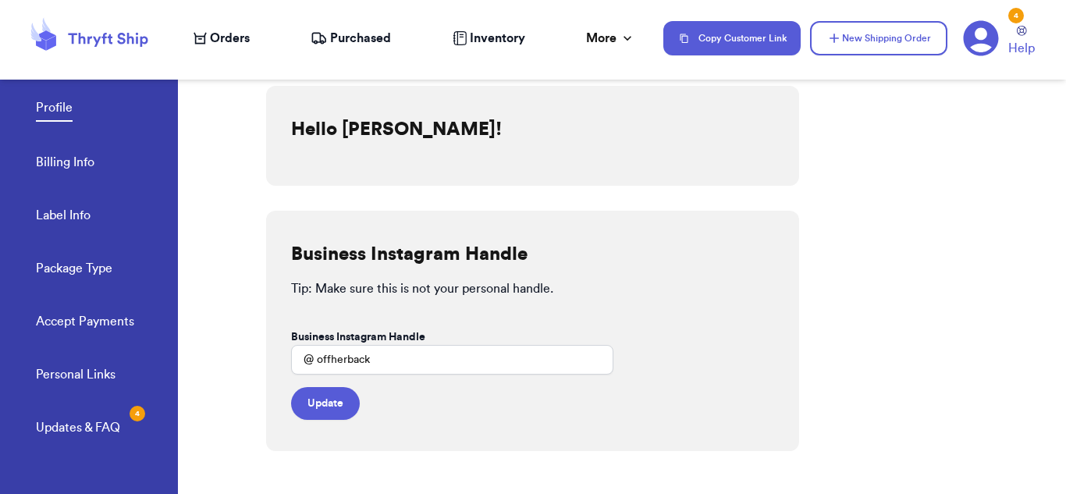
click at [214, 39] on span "Orders" at bounding box center [230, 38] width 40 height 19
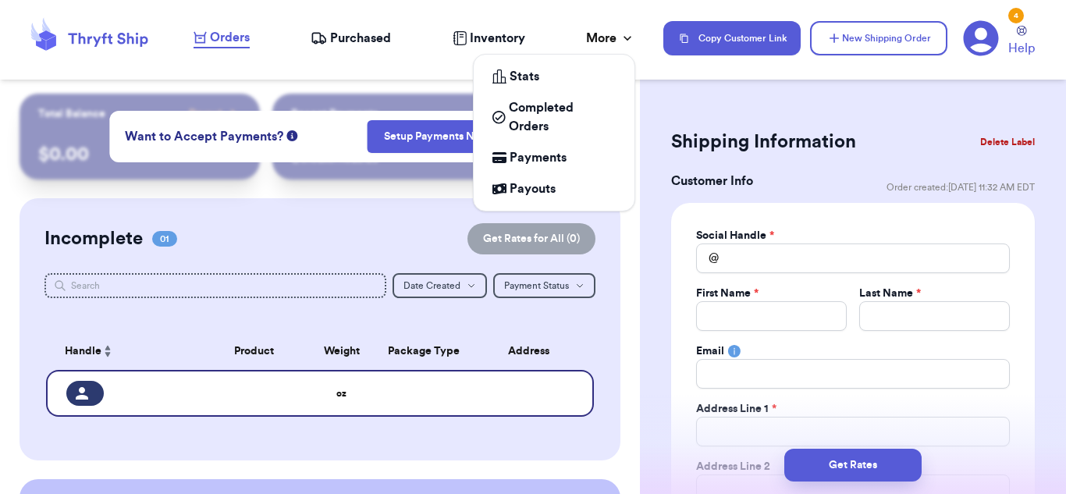
click at [620, 41] on icon at bounding box center [628, 38] width 16 height 16
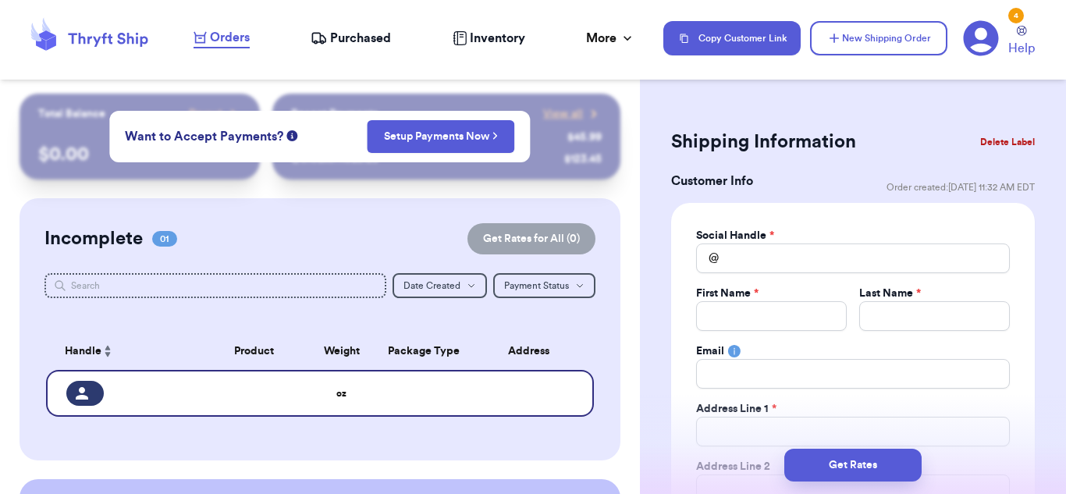
click at [981, 44] on icon at bounding box center [981, 38] width 36 height 36
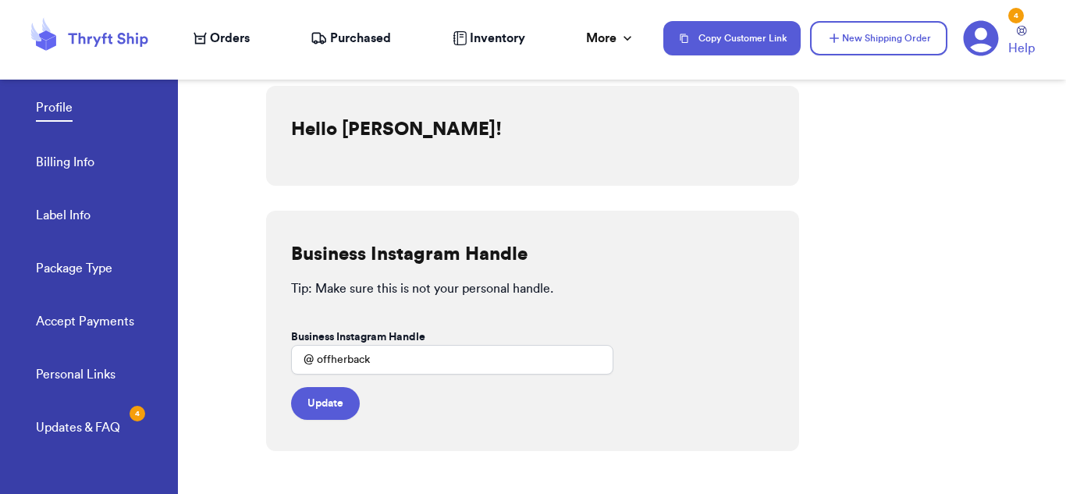
click at [70, 37] on icon at bounding box center [89, 38] width 125 height 42
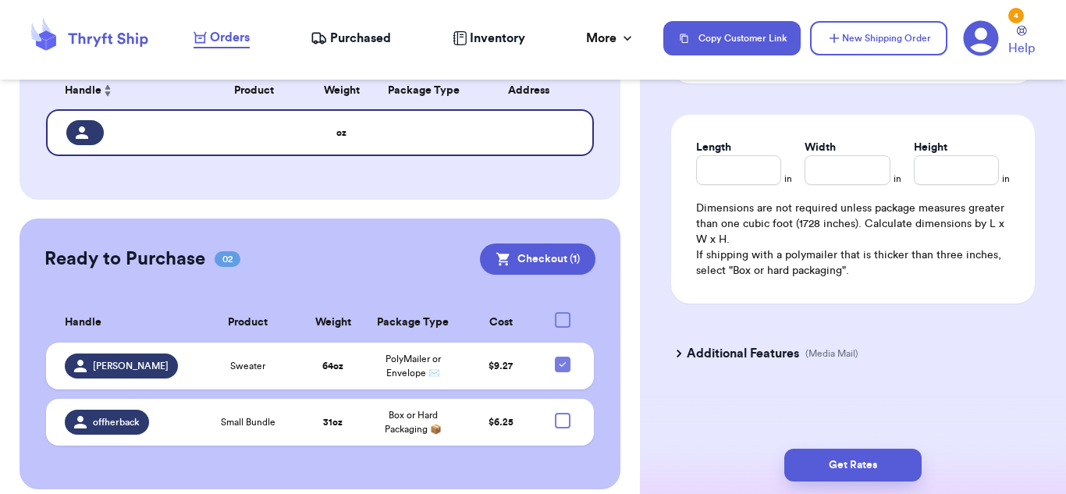
scroll to position [275, 0]
